Goal: Task Accomplishment & Management: Use online tool/utility

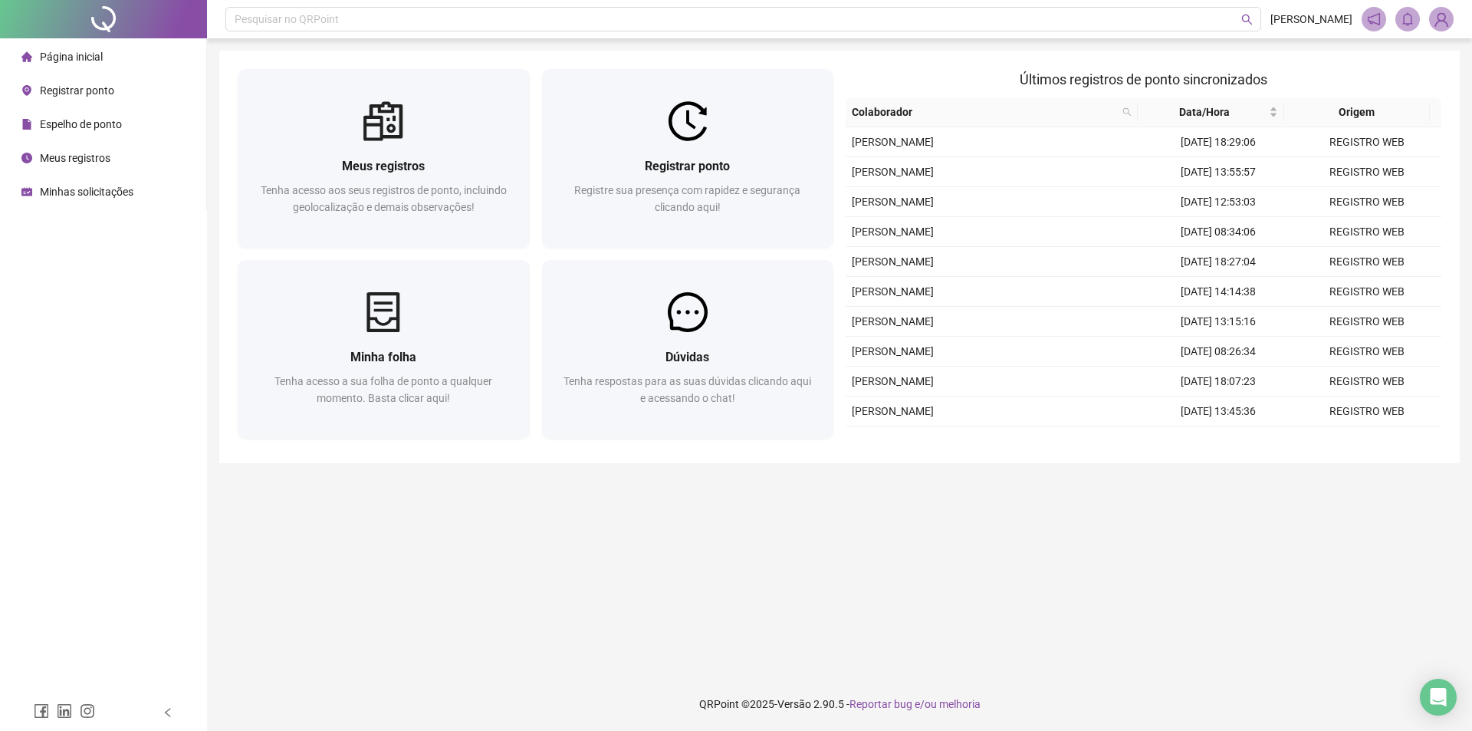
click at [638, 103] on div at bounding box center [688, 121] width 292 height 40
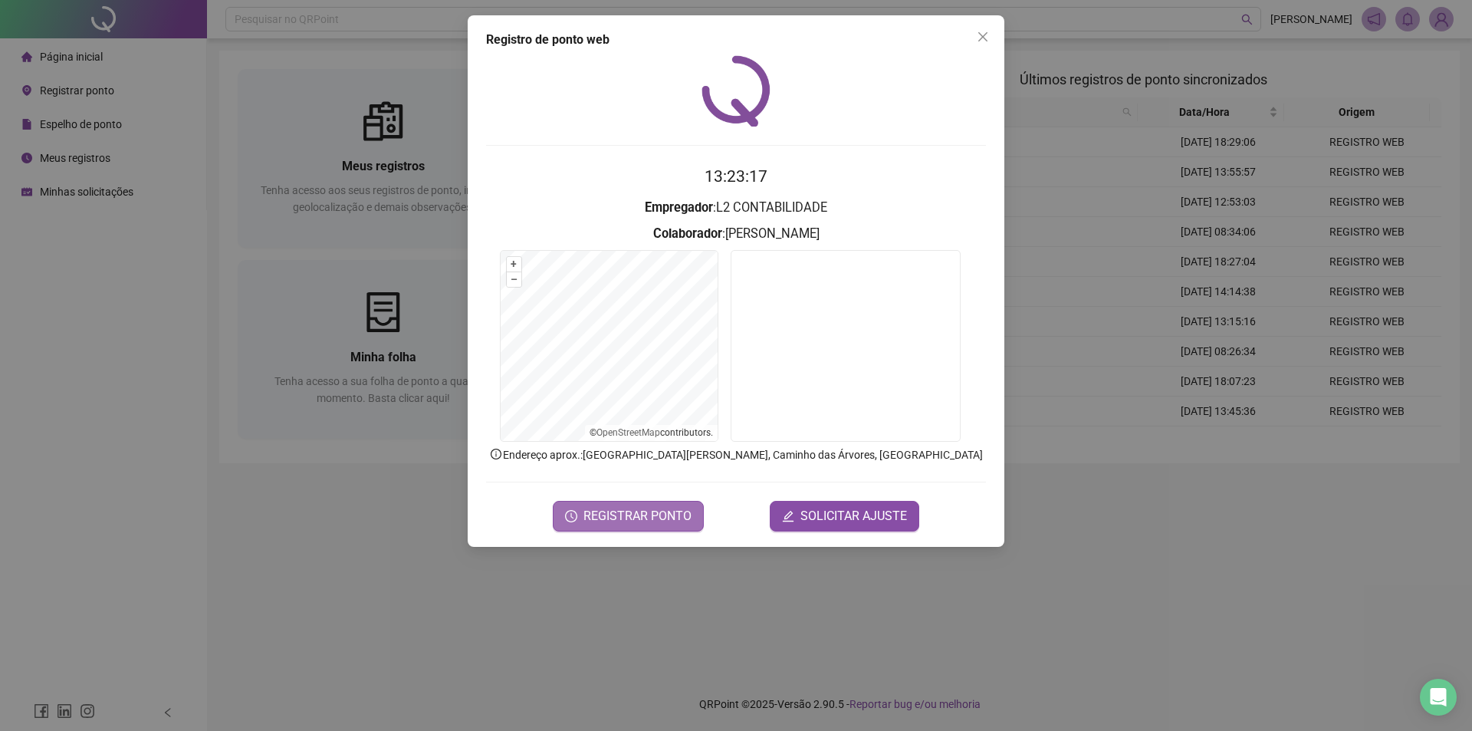
click at [640, 515] on span "REGISTRAR PONTO" at bounding box center [638, 516] width 108 height 18
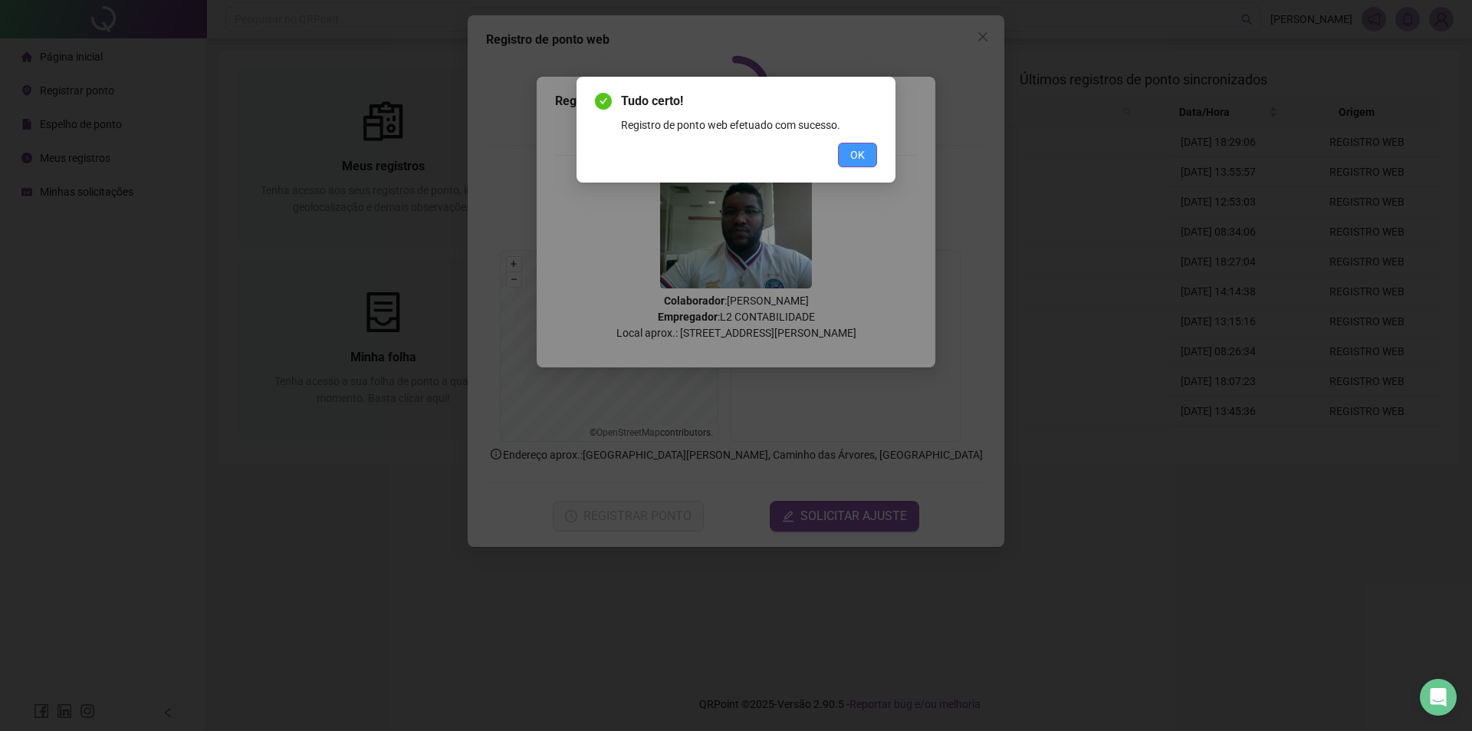
click at [865, 151] on button "OK" at bounding box center [857, 155] width 39 height 25
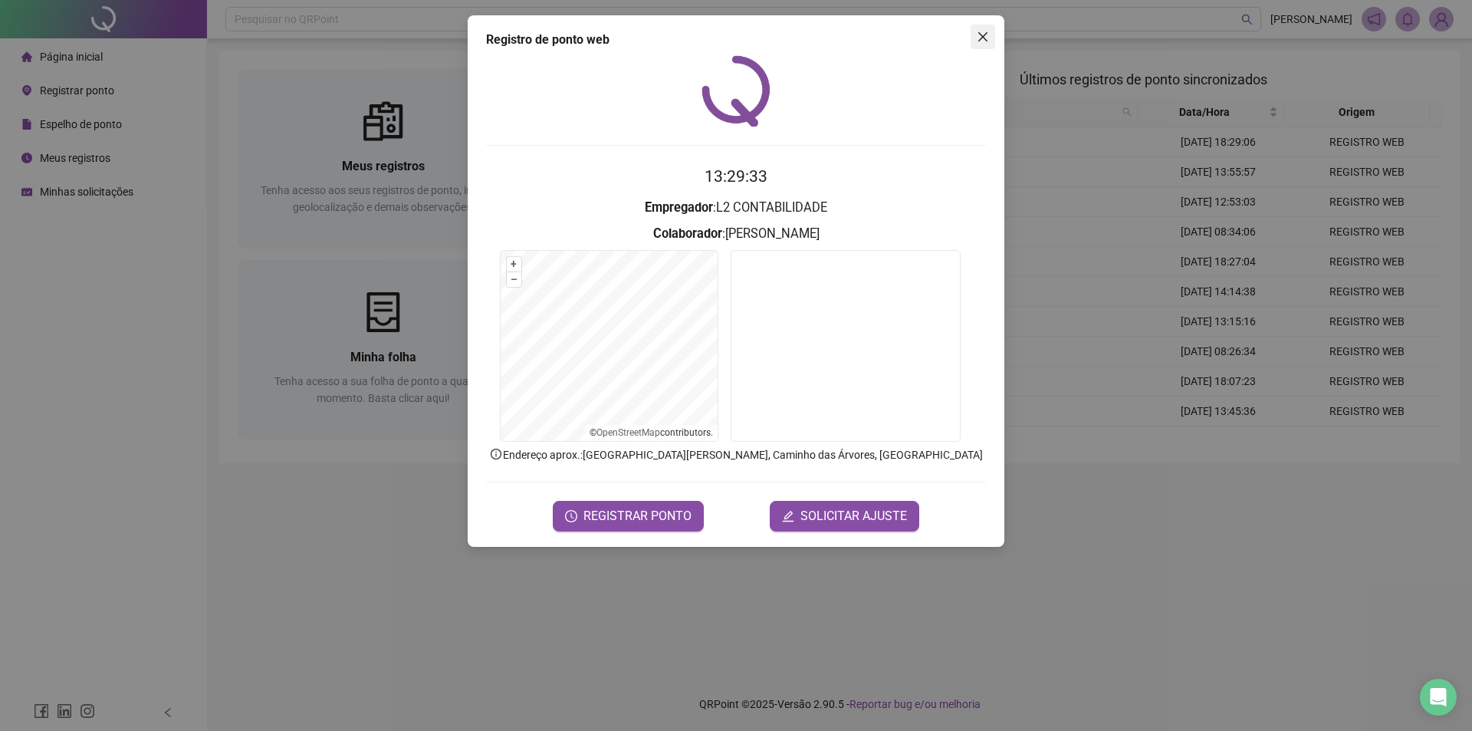
click at [984, 32] on icon "close" at bounding box center [983, 37] width 12 height 12
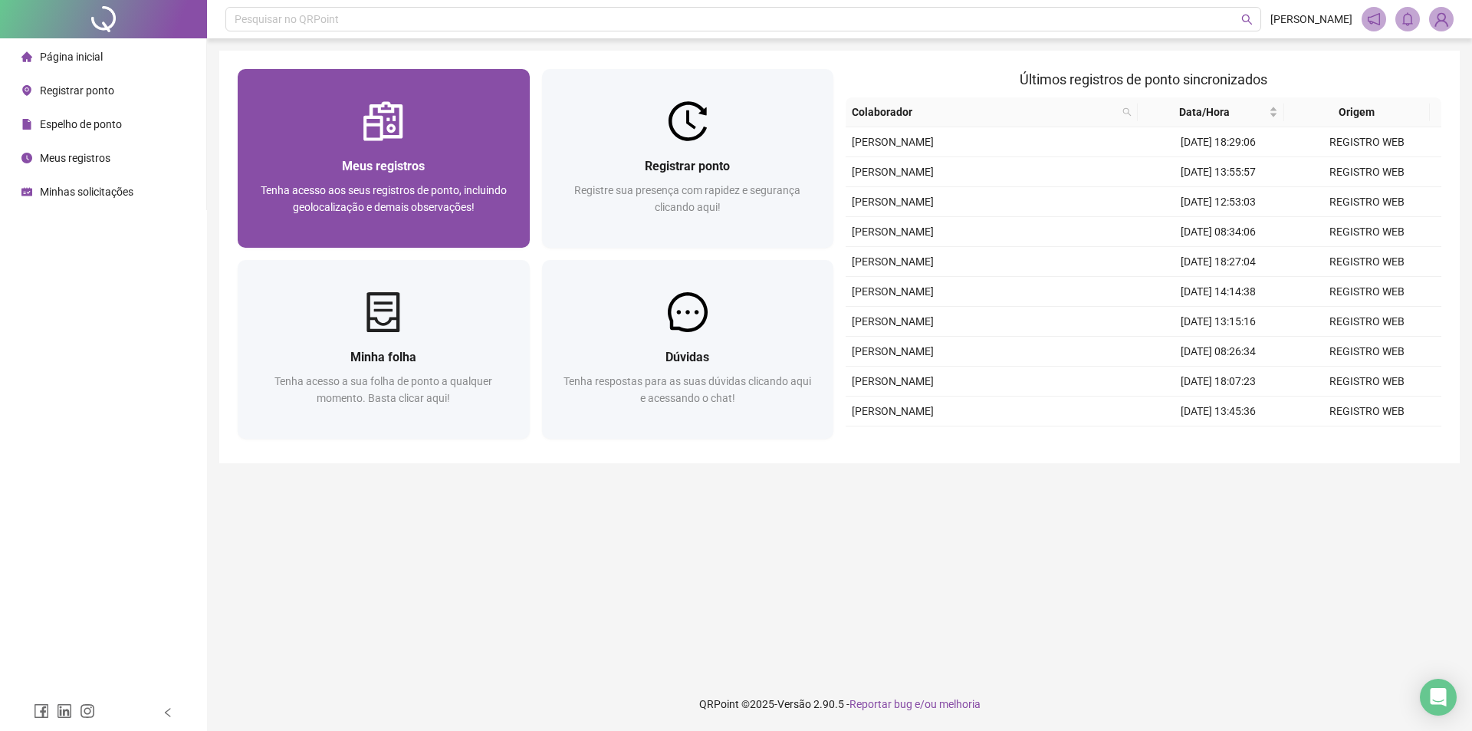
click at [416, 149] on div "Meus registros Tenha acesso aos seus registros de ponto, incluindo geolocalizaç…" at bounding box center [384, 194] width 292 height 107
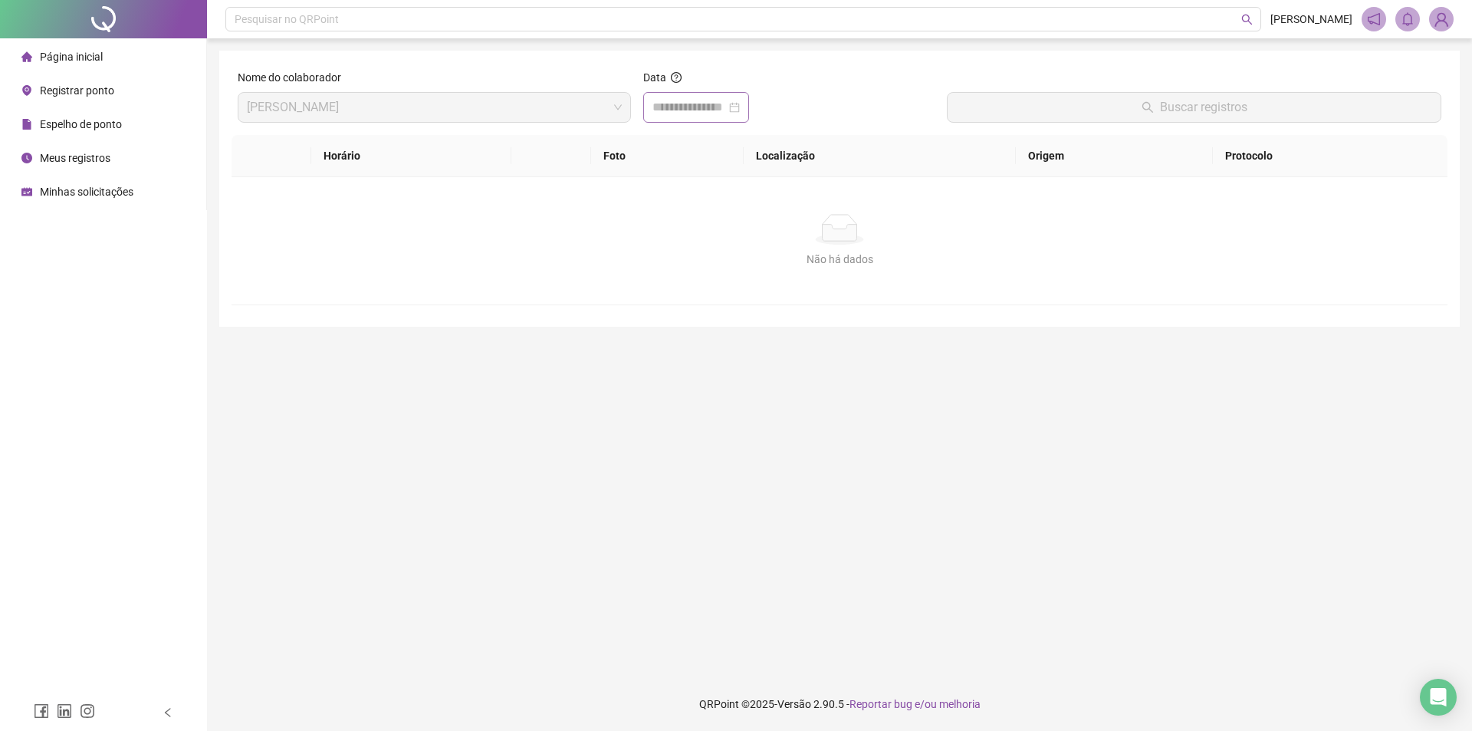
click at [740, 106] on div at bounding box center [696, 107] width 87 height 18
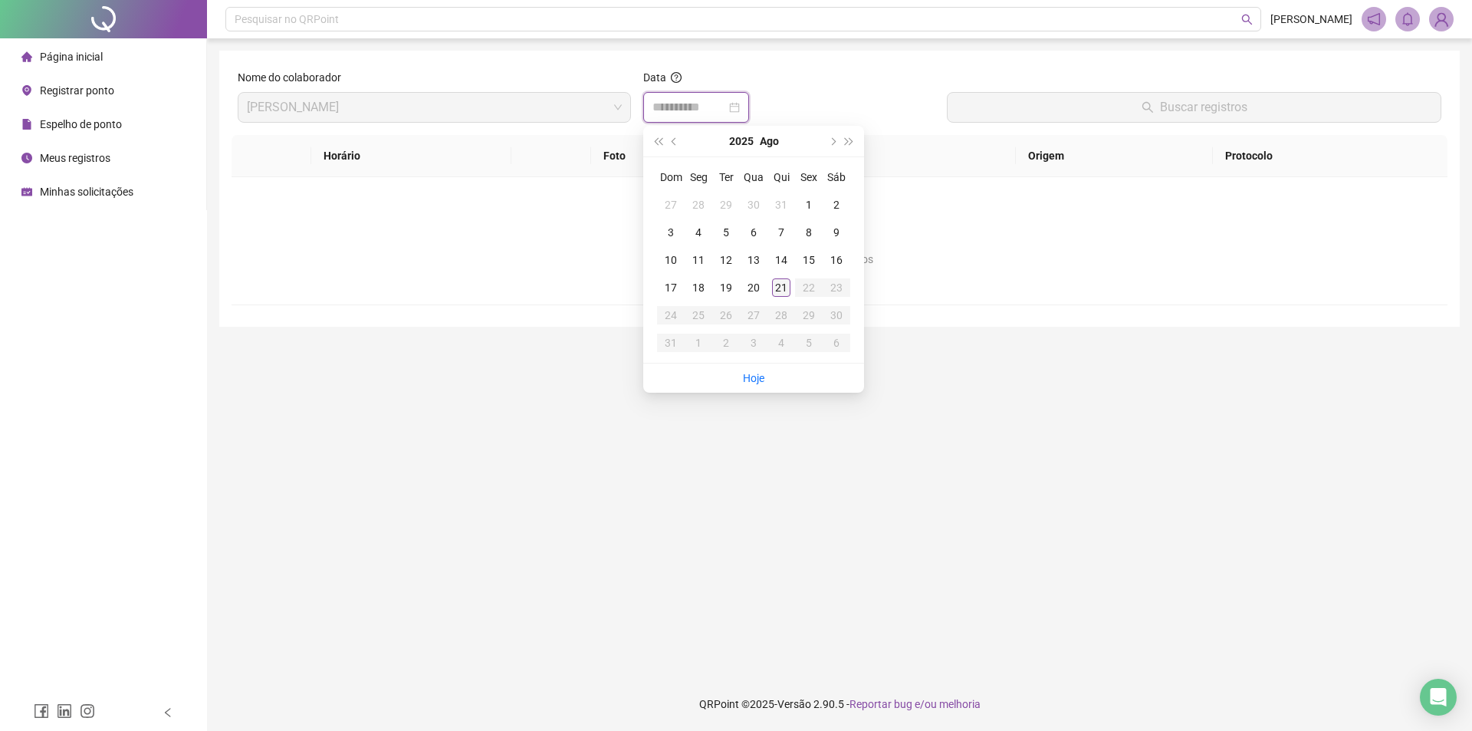
type input "**********"
click at [780, 281] on div "21" at bounding box center [781, 287] width 18 height 18
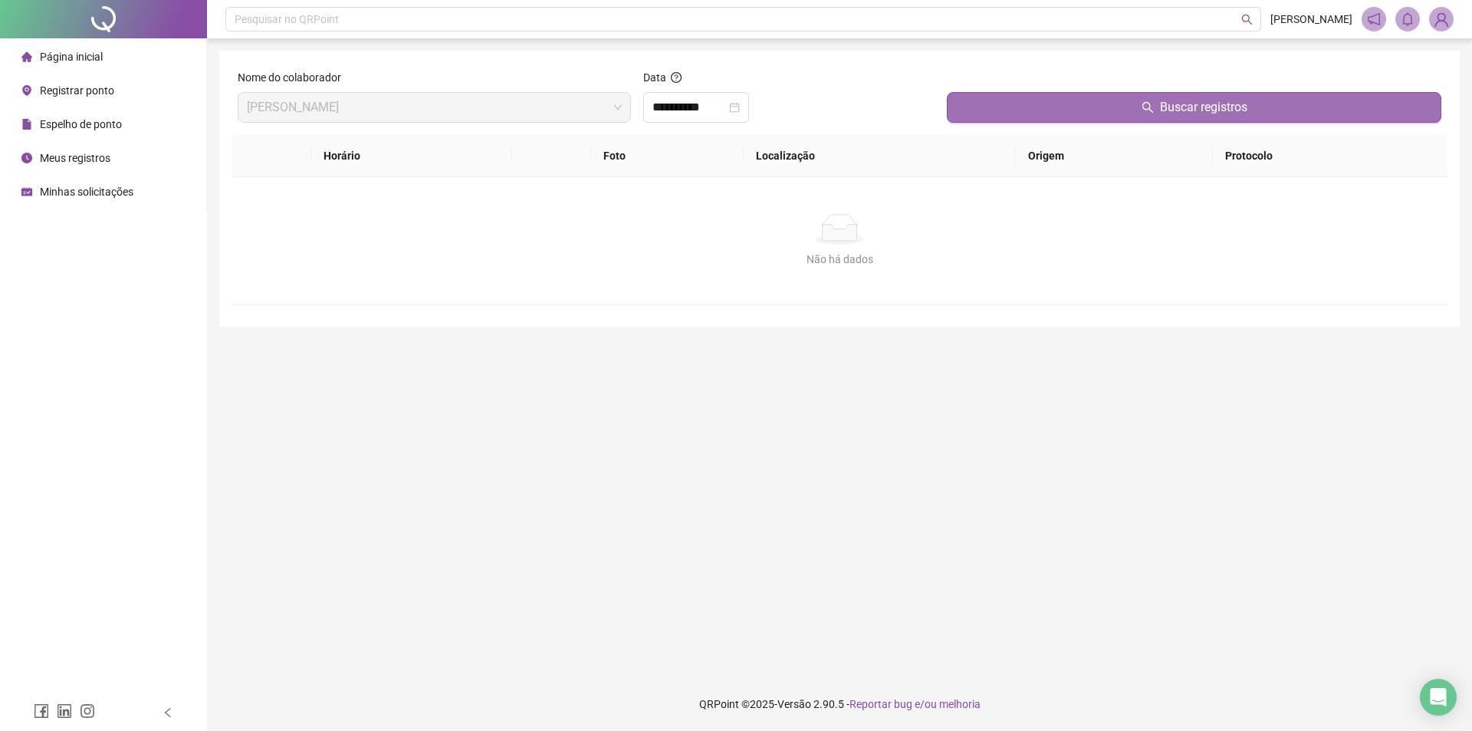
click at [1021, 112] on button "Buscar registros" at bounding box center [1194, 107] width 495 height 31
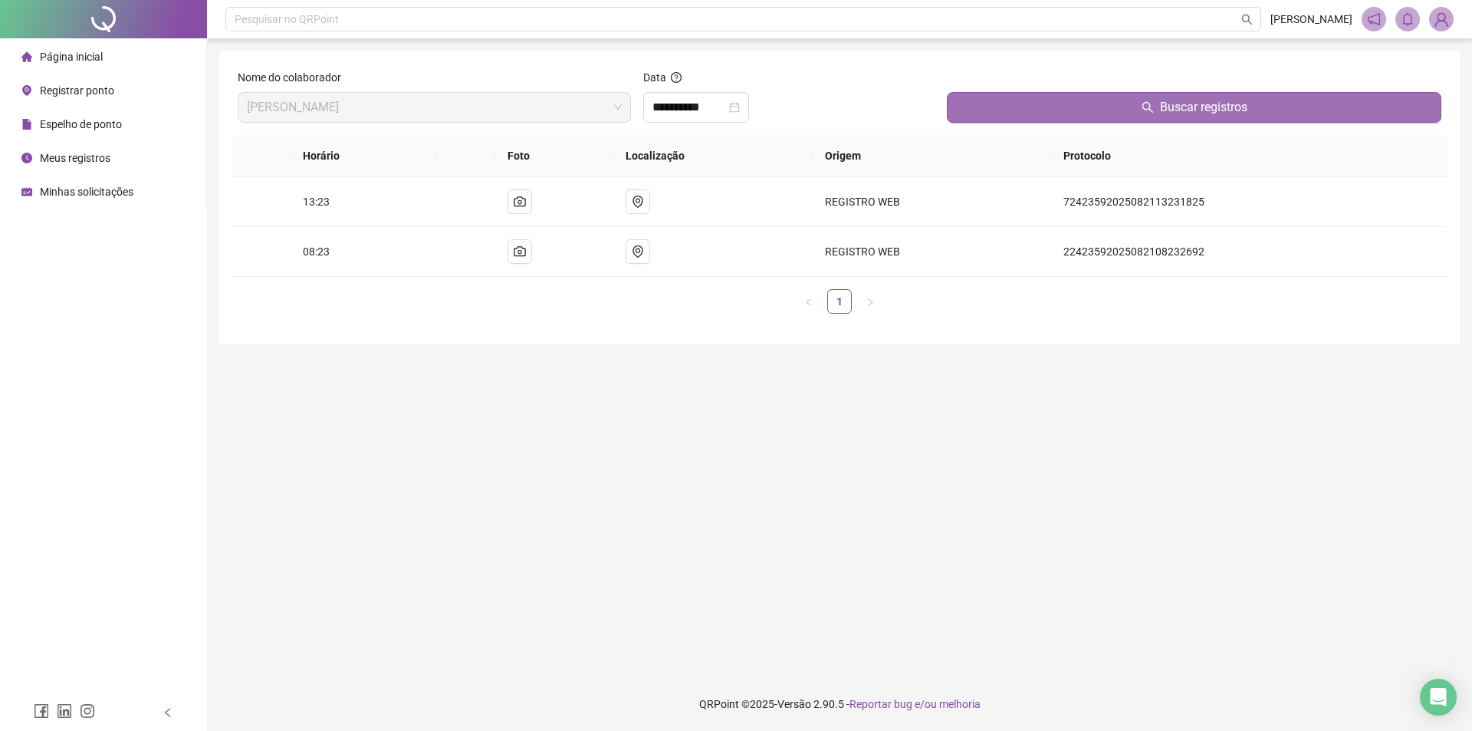
click at [1070, 111] on button "Buscar registros" at bounding box center [1194, 107] width 495 height 31
click at [69, 92] on span "Registrar ponto" at bounding box center [77, 90] width 74 height 12
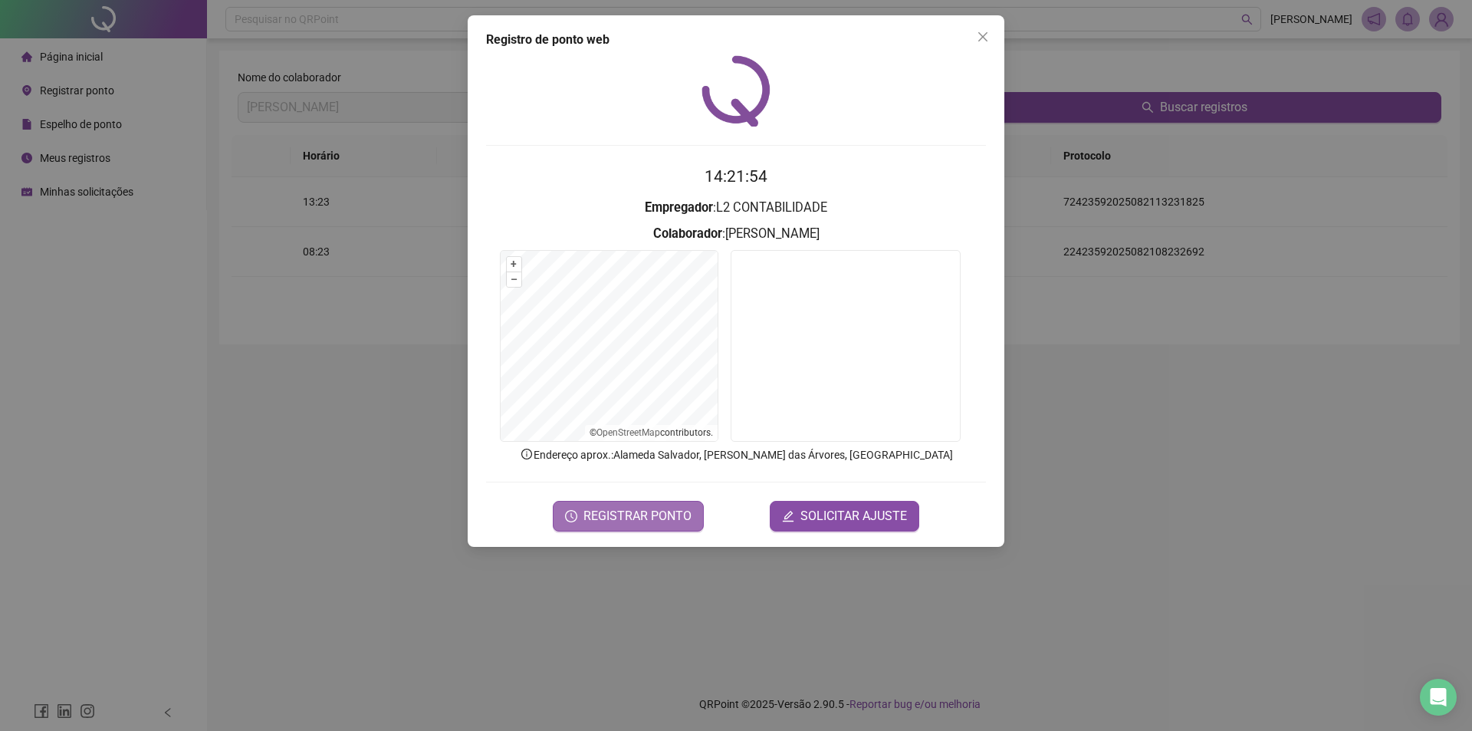
click at [665, 516] on span "REGISTRAR PONTO" at bounding box center [638, 516] width 108 height 18
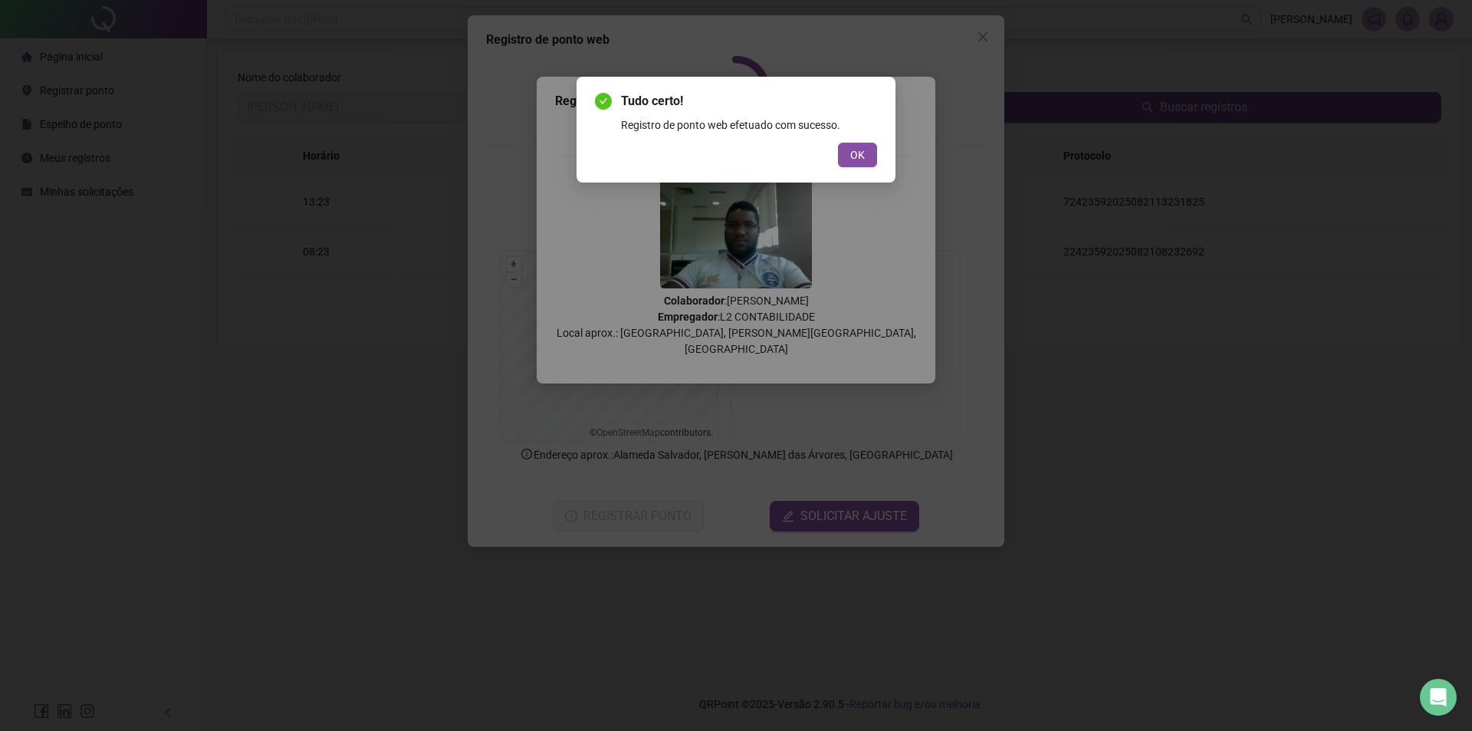
click at [849, 154] on button "OK" at bounding box center [857, 155] width 39 height 25
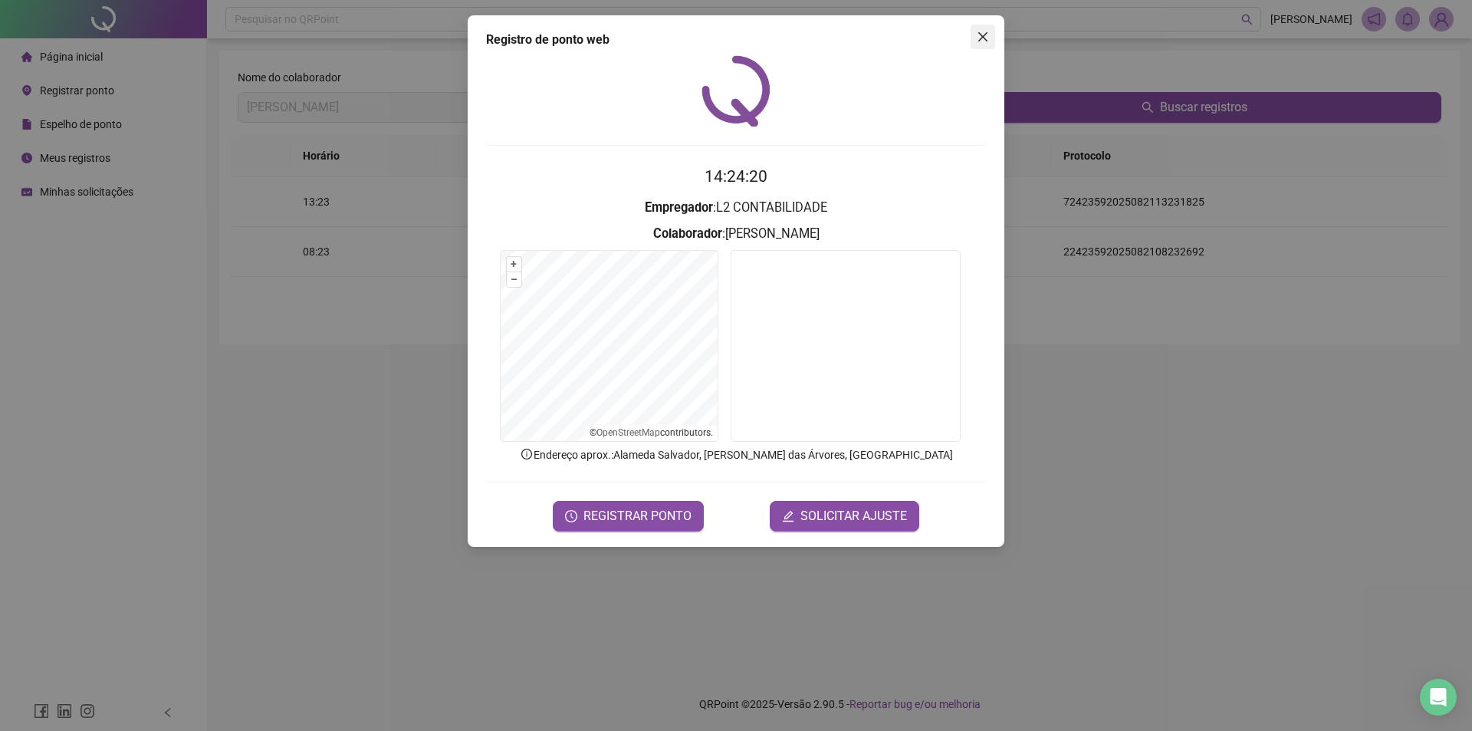
click at [983, 33] on icon "close" at bounding box center [983, 37] width 12 height 12
